Goal: Information Seeking & Learning: Understand process/instructions

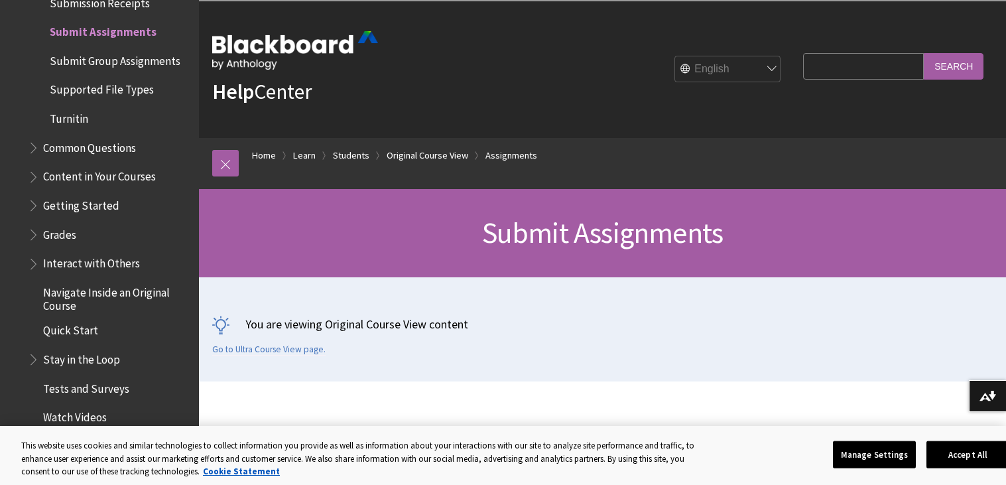
click at [119, 82] on span "Supported File Types" at bounding box center [102, 88] width 104 height 18
click at [129, 141] on span "Common Questions" at bounding box center [89, 146] width 93 height 18
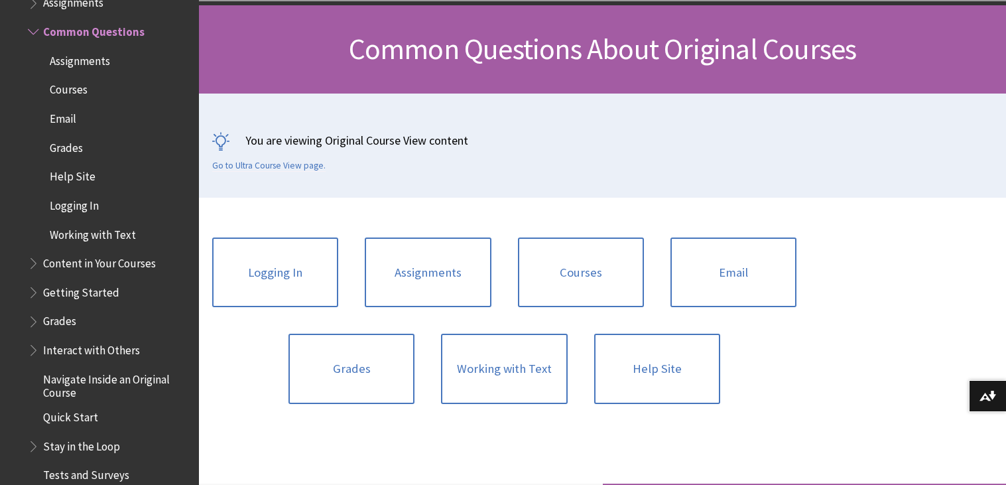
scroll to position [187, 0]
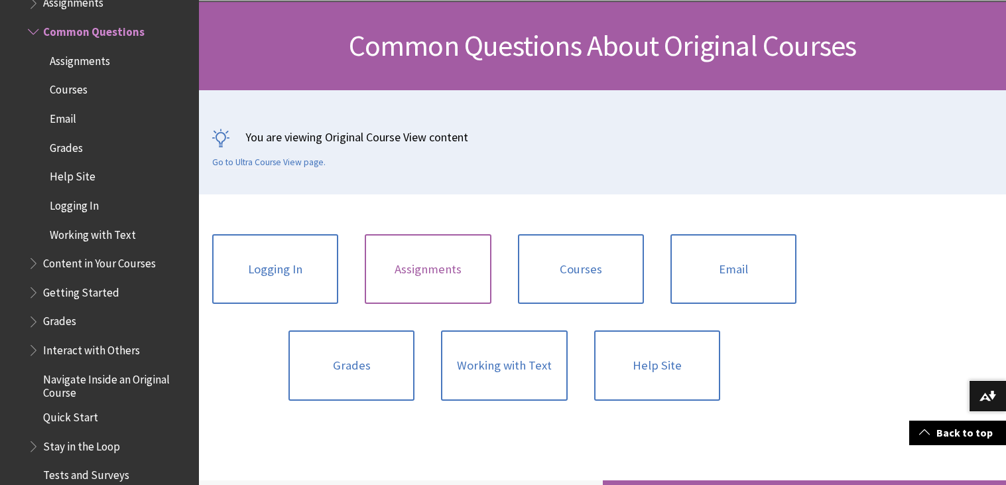
click at [451, 272] on link "Assignments" at bounding box center [428, 269] width 126 height 70
